Goal: Information Seeking & Learning: Learn about a topic

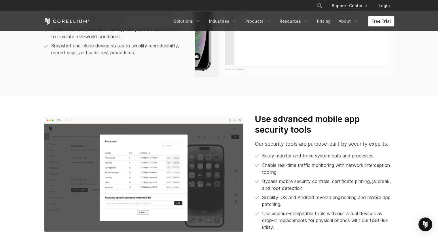
scroll to position [499, 0]
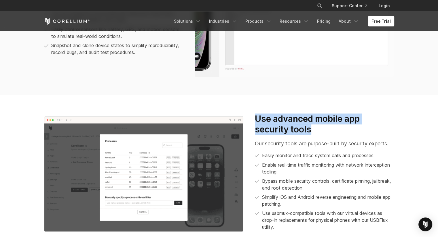
drag, startPoint x: 253, startPoint y: 120, endPoint x: 321, endPoint y: 128, distance: 68.4
click at [312, 129] on div "Use advanced mobile app security tools Our security tools are purpose-built by …" at bounding box center [324, 175] width 150 height 122
click at [353, 131] on h3 "Use advanced mobile app security tools" at bounding box center [324, 125] width 139 height 22
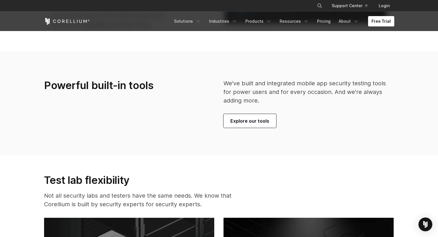
scroll to position [1304, 0]
click at [242, 128] on link "Explore our tools" at bounding box center [249, 121] width 53 height 14
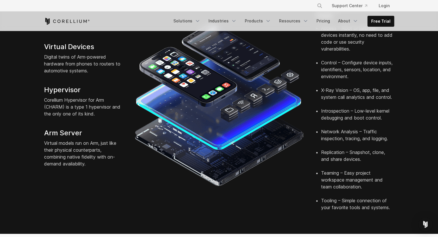
scroll to position [192, 0]
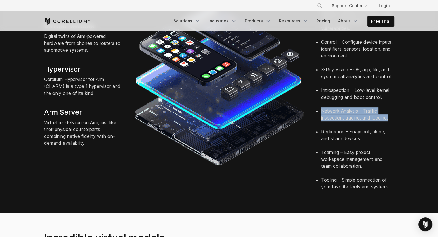
drag, startPoint x: 321, startPoint y: 103, endPoint x: 402, endPoint y: 111, distance: 81.9
click at [402, 111] on section "Corellium Virtual Hardware Platform Virtual Devices Digital twins of Arm-powere…" at bounding box center [219, 76] width 438 height 276
click at [228, 153] on img at bounding box center [218, 83] width 169 height 169
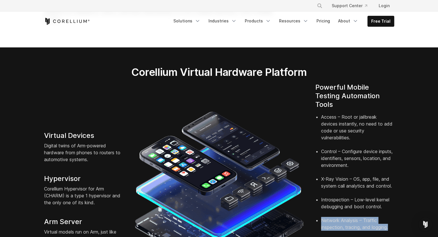
scroll to position [77, 0]
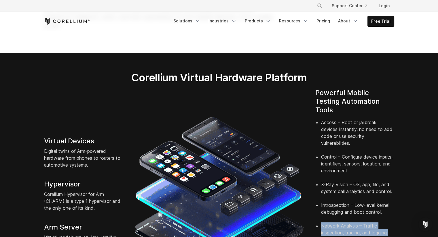
click at [322, 20] on link "Pricing" at bounding box center [323, 21] width 20 height 10
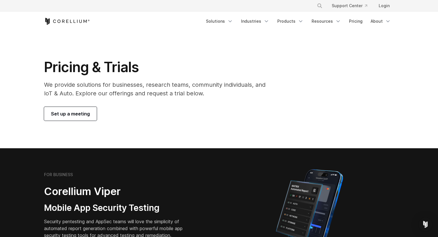
click at [257, 23] on link "Industries" at bounding box center [254, 21] width 35 height 10
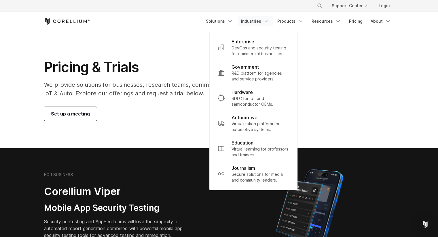
click at [350, 66] on div "Pricing & Trials We provide solutions for businesses, research teams, community…" at bounding box center [218, 90] width 361 height 62
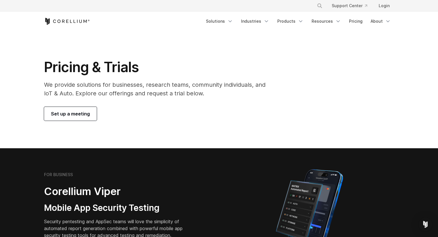
click at [264, 19] on link "Industries" at bounding box center [254, 21] width 35 height 10
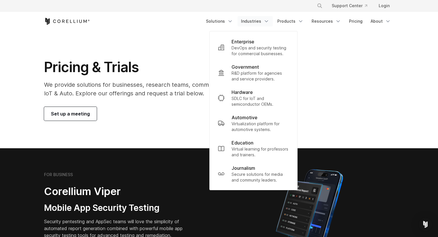
click at [287, 23] on link "Products" at bounding box center [290, 21] width 33 height 10
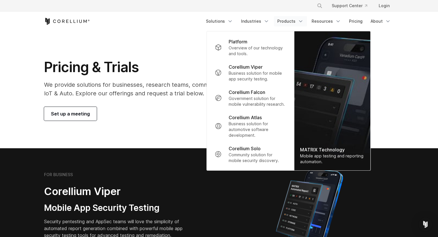
click at [191, 62] on h1 "Pricing & Trials" at bounding box center [158, 67] width 229 height 17
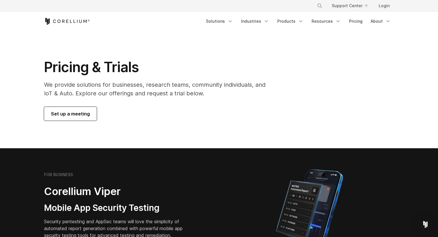
click at [287, 22] on link "Products" at bounding box center [290, 21] width 33 height 10
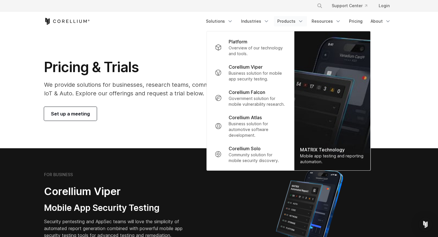
click at [260, 76] on p "Business solution for mobile app security testing." at bounding box center [256, 76] width 57 height 12
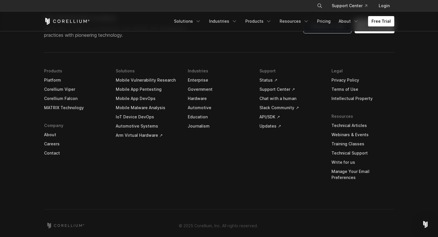
scroll to position [1728, 0]
click at [137, 88] on link "Mobile App Pentesting" at bounding box center [147, 89] width 63 height 9
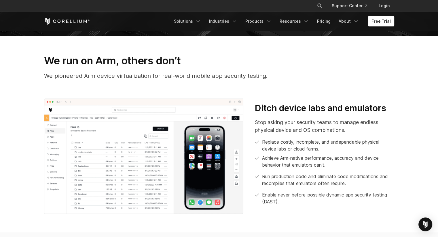
scroll to position [192, 0]
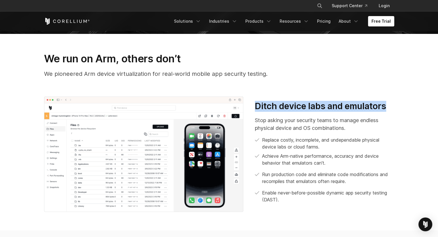
drag, startPoint x: 256, startPoint y: 105, endPoint x: 386, endPoint y: 111, distance: 130.2
click at [386, 111] on h3 "Ditch device labs and emulators" at bounding box center [324, 106] width 139 height 11
click at [408, 108] on section "We run on Arm, others don’t We pioneered Arm device virtualization for real-wor…" at bounding box center [219, 132] width 438 height 197
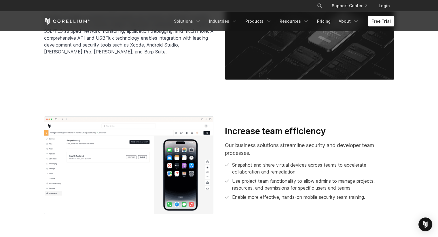
scroll to position [997, 0]
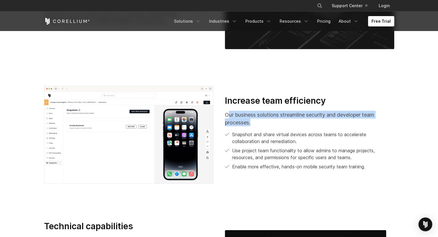
drag, startPoint x: 228, startPoint y: 113, endPoint x: 304, endPoint y: 120, distance: 76.0
click at [304, 120] on p "Our business solutions streamline security and developer team processes." at bounding box center [309, 119] width 169 height 16
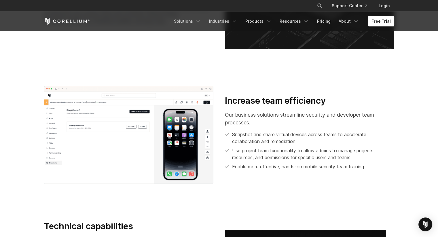
click at [302, 129] on div "Increase team efficiency Our business solutions streamline security and develop…" at bounding box center [309, 132] width 169 height 75
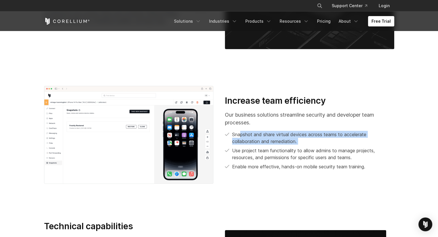
drag, startPoint x: 239, startPoint y: 131, endPoint x: 329, endPoint y: 146, distance: 91.0
click at [329, 146] on ul "Snapshot and share virtual devices across teams to accelerate collaboration and…" at bounding box center [309, 150] width 169 height 39
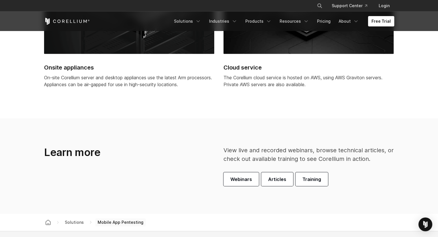
scroll to position [1611, 0]
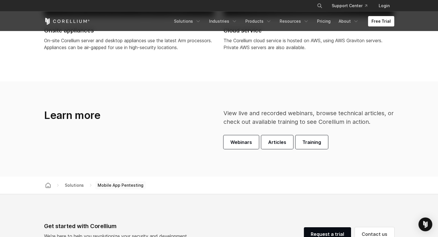
click at [73, 187] on span "Solutions" at bounding box center [74, 185] width 24 height 7
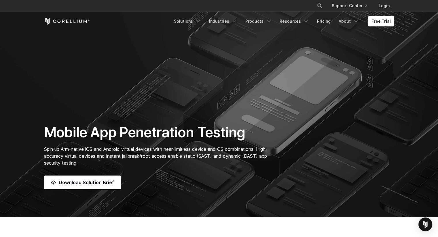
scroll to position [0, 0]
